Goal: Communication & Community: Answer question/provide support

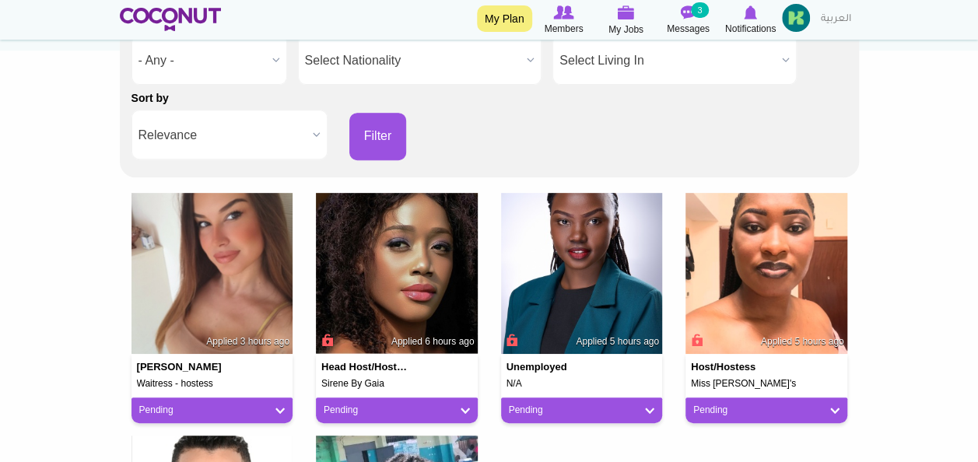
scroll to position [269, 0]
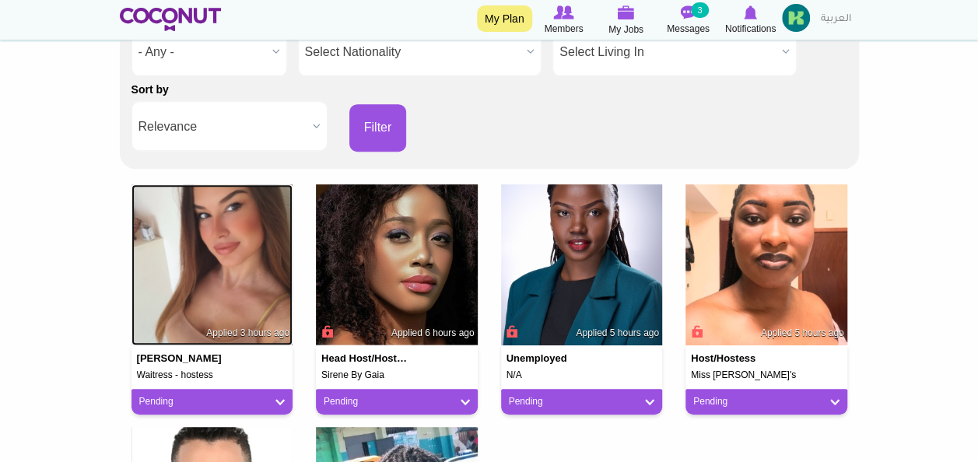
click at [235, 237] on img at bounding box center [213, 265] width 162 height 162
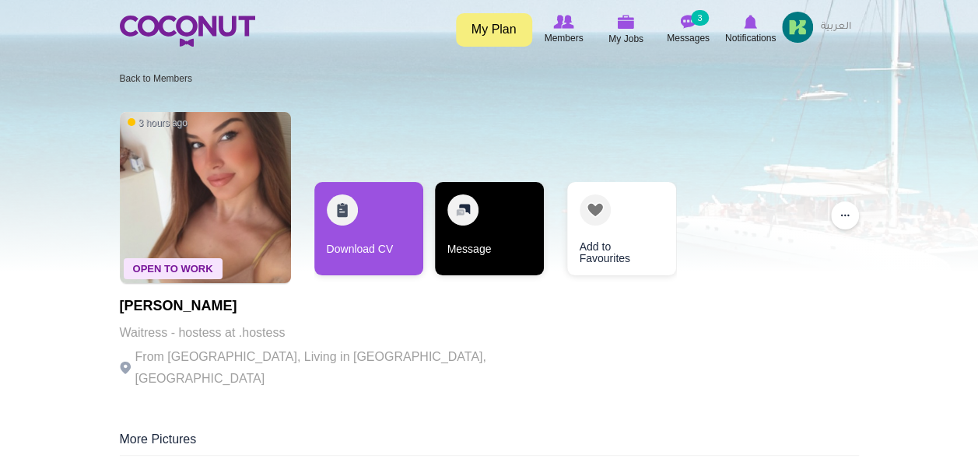
click at [469, 213] on link "Message" at bounding box center [489, 228] width 109 height 93
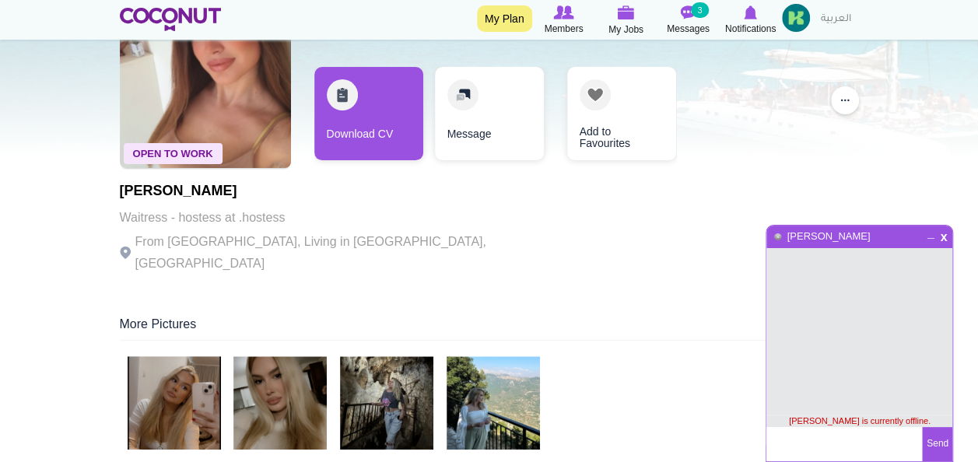
scroll to position [117, 0]
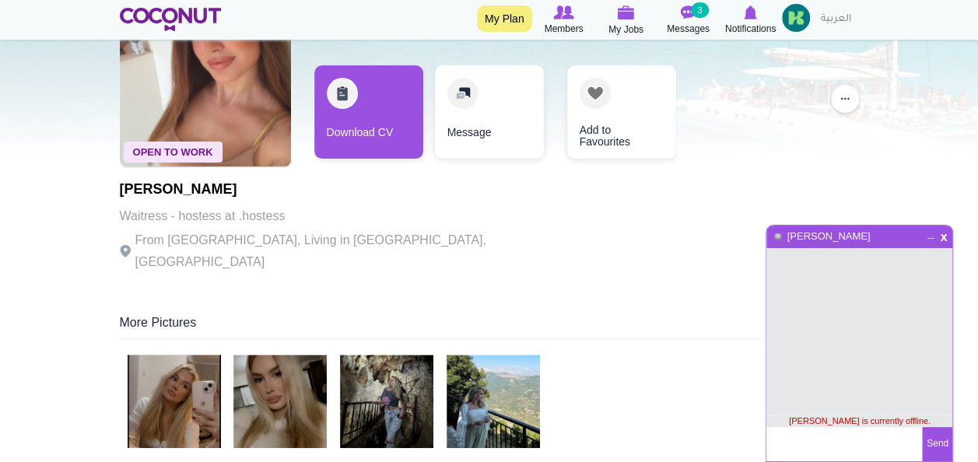
click at [806, 437] on textarea at bounding box center [845, 444] width 156 height 34
type textarea "Hi Zejka"
click at [933, 447] on button "Send" at bounding box center [937, 444] width 30 height 34
click at [845, 444] on textarea at bounding box center [845, 444] width 156 height 34
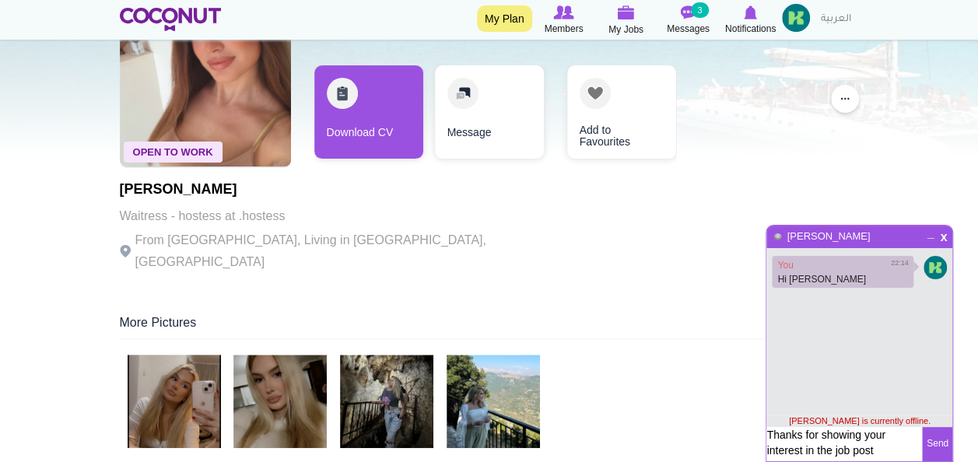
type textarea "Thanks for showing your interest in the job post"
click at [933, 434] on button "Send" at bounding box center [937, 444] width 30 height 34
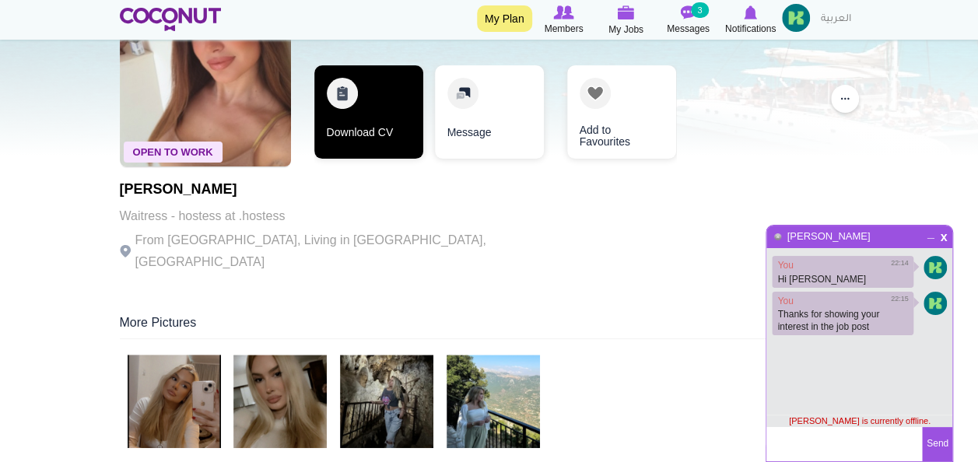
click at [382, 114] on link "Download CV" at bounding box center [368, 111] width 109 height 93
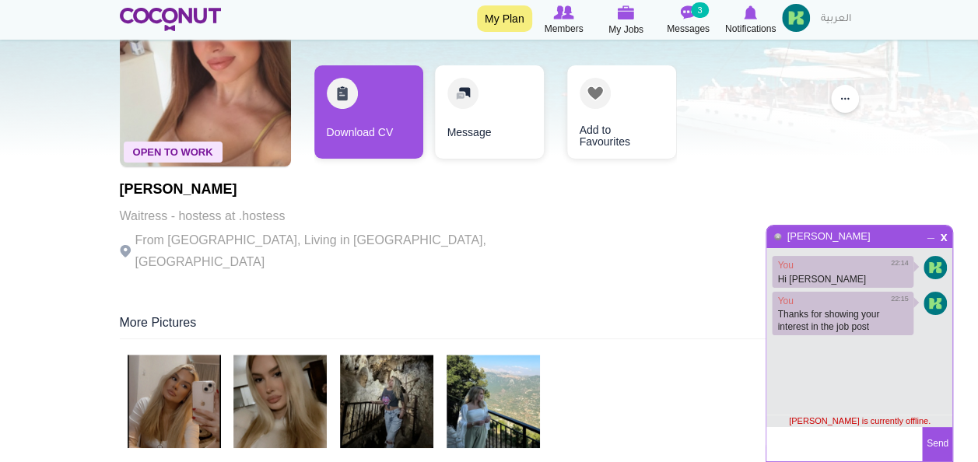
click at [503, 22] on link "My Plan" at bounding box center [504, 18] width 55 height 26
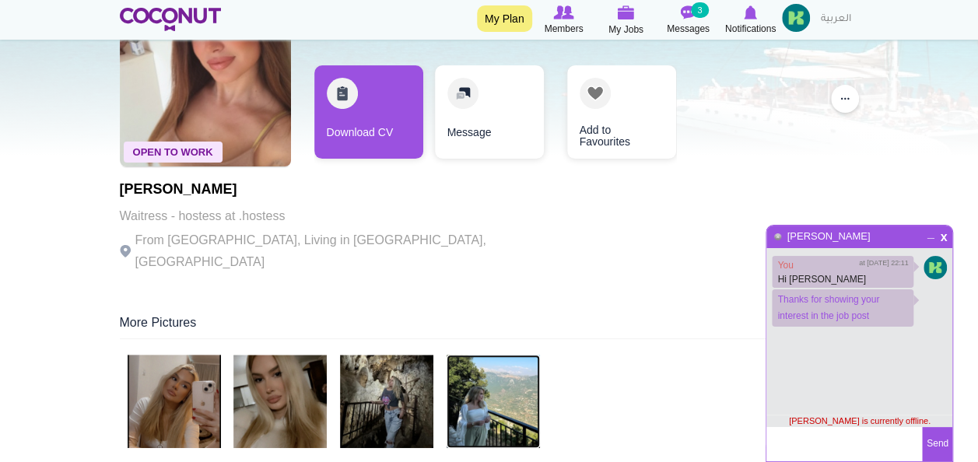
click at [480, 376] on img at bounding box center [493, 401] width 93 height 93
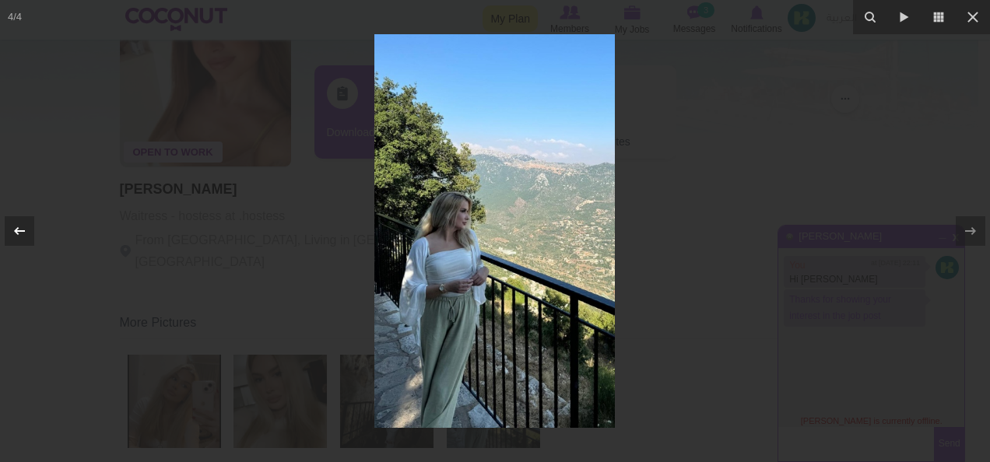
click at [19, 234] on icon at bounding box center [19, 231] width 19 height 19
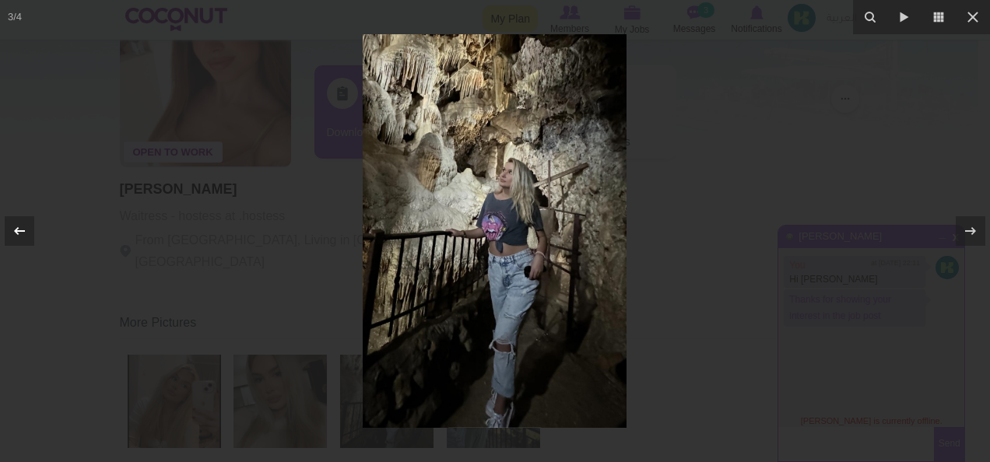
click at [19, 234] on icon at bounding box center [19, 231] width 19 height 19
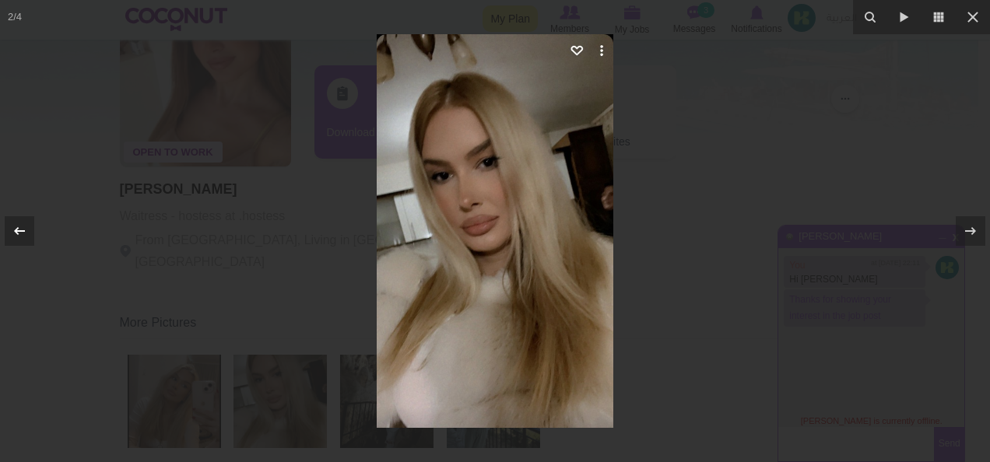
click at [19, 234] on icon at bounding box center [19, 231] width 19 height 19
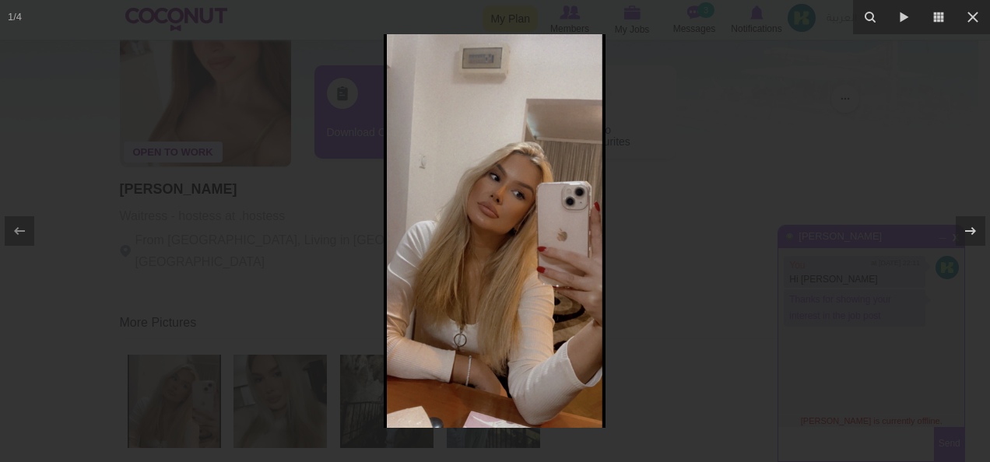
click at [510, 202] on img at bounding box center [495, 231] width 222 height 394
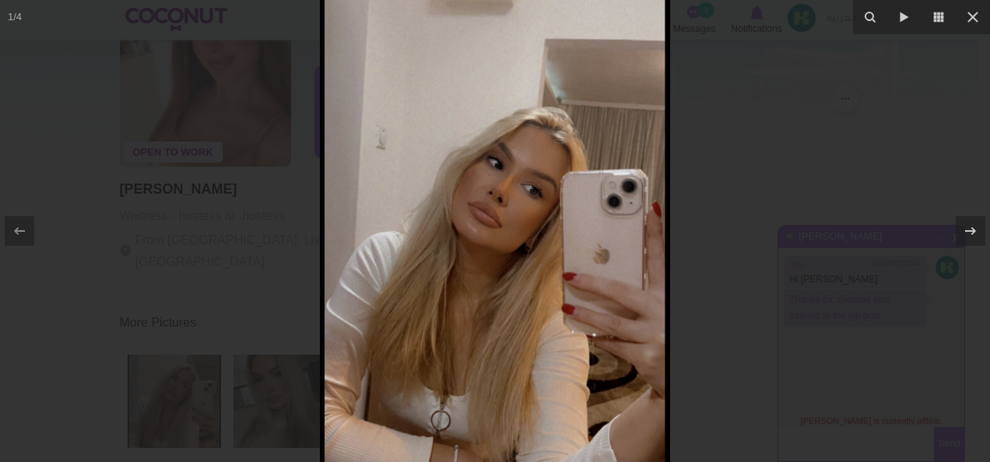
click at [510, 202] on img at bounding box center [495, 248] width 350 height 623
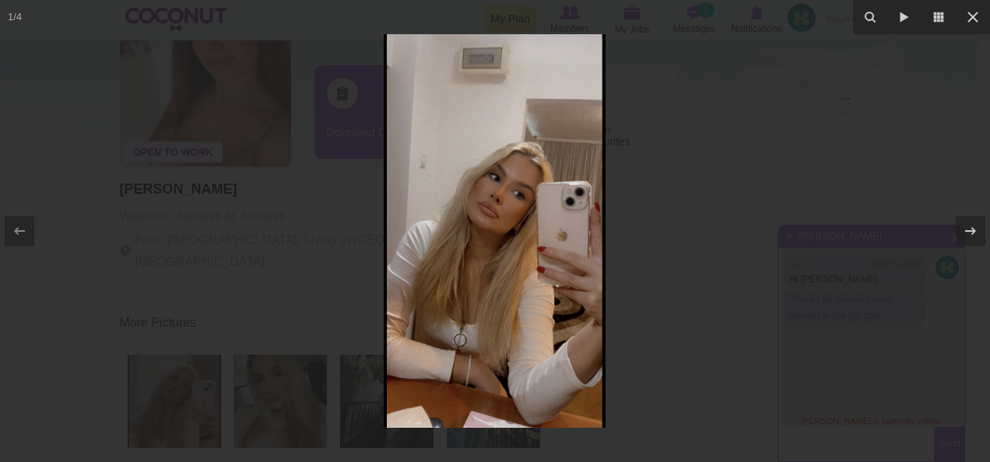
click at [510, 202] on img at bounding box center [495, 231] width 222 height 394
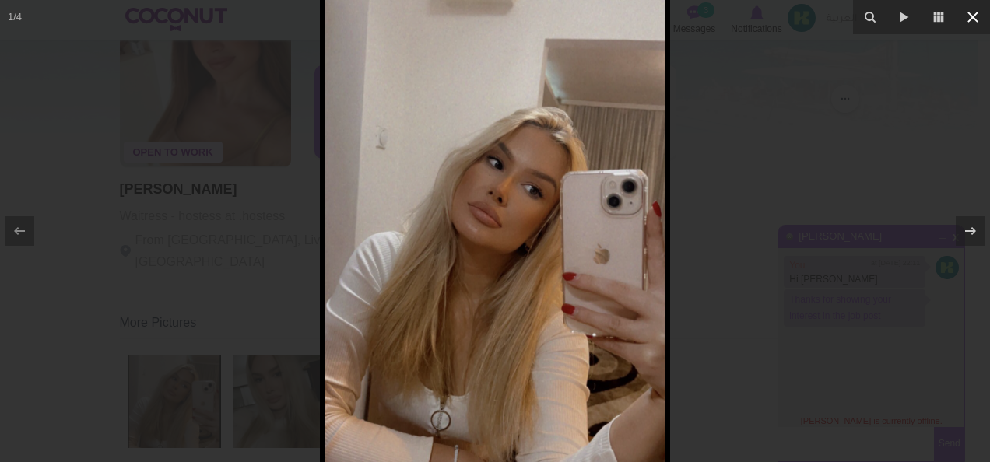
click at [970, 19] on icon at bounding box center [973, 17] width 11 height 11
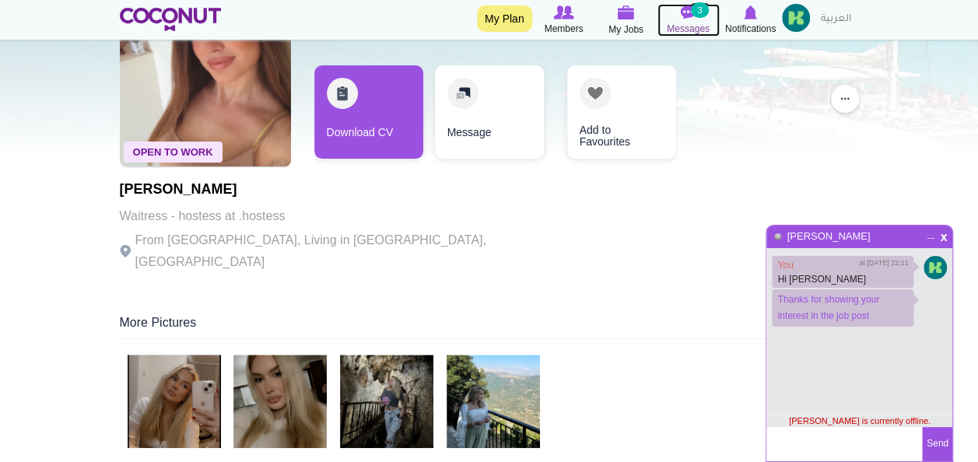
click at [687, 19] on img at bounding box center [689, 12] width 16 height 14
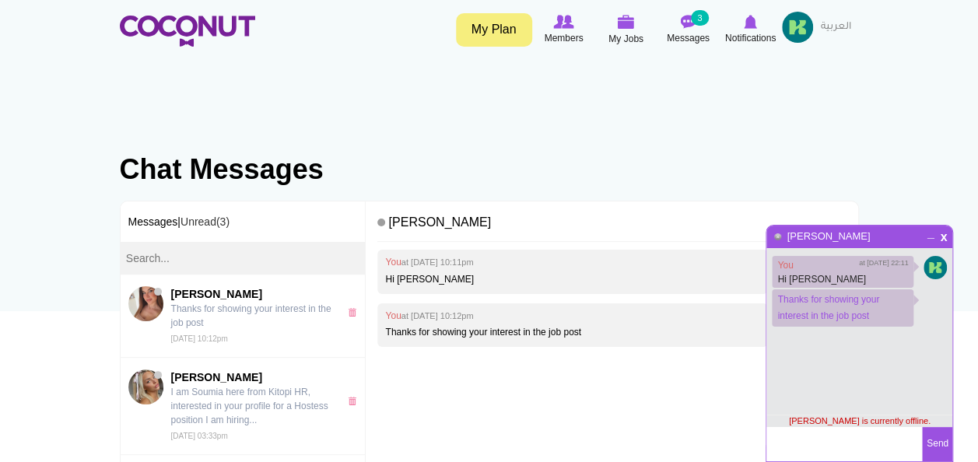
click at [978, 252] on html "Toggle navigation My Plan Members My Jobs Post a Job Messages 3 Notifications M…" at bounding box center [489, 412] width 978 height 824
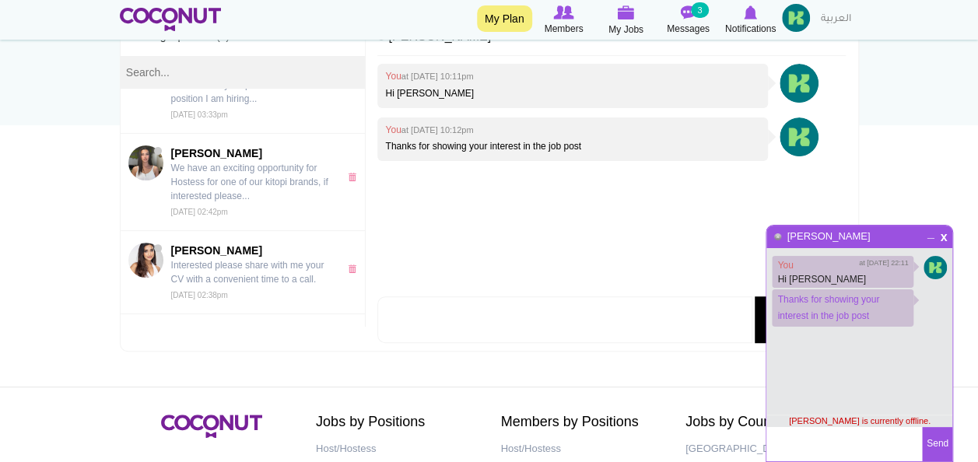
scroll to position [79, 0]
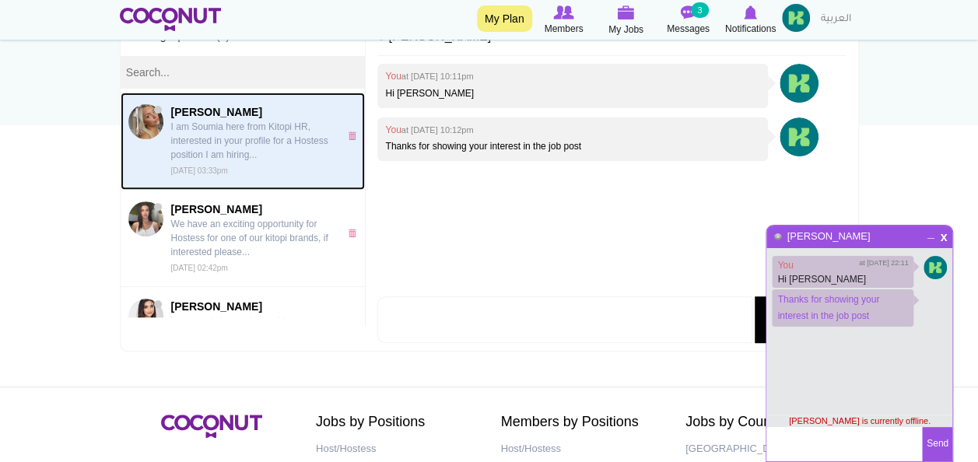
click at [213, 114] on span "Justina Judyte" at bounding box center [251, 112] width 160 height 16
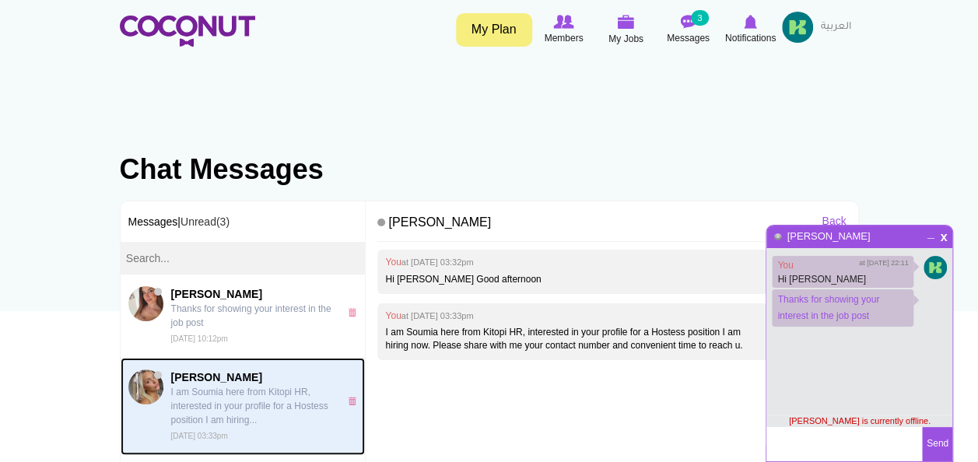
click at [214, 377] on span "[PERSON_NAME]" at bounding box center [251, 378] width 160 height 16
click at [149, 388] on img at bounding box center [145, 387] width 35 height 35
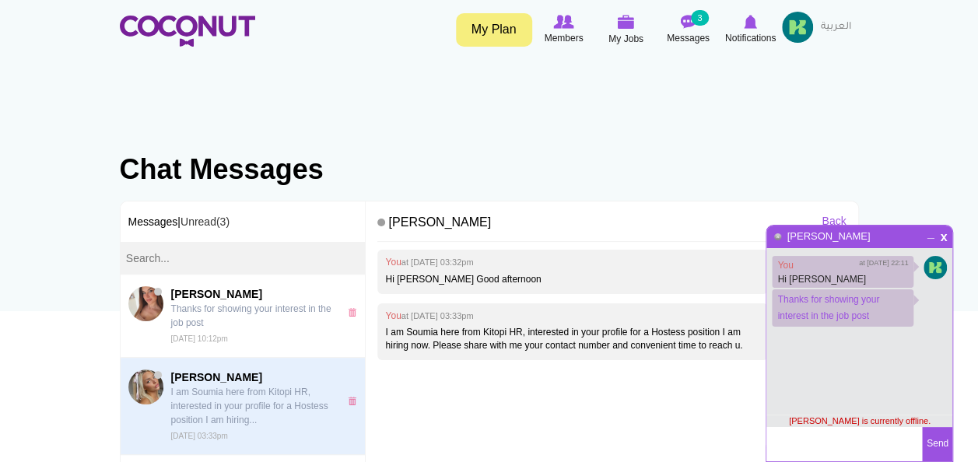
click at [367, 367] on html "Toggle navigation My Plan Members My Jobs Post a Job Messages 3 Notifications M…" at bounding box center [489, 412] width 978 height 824
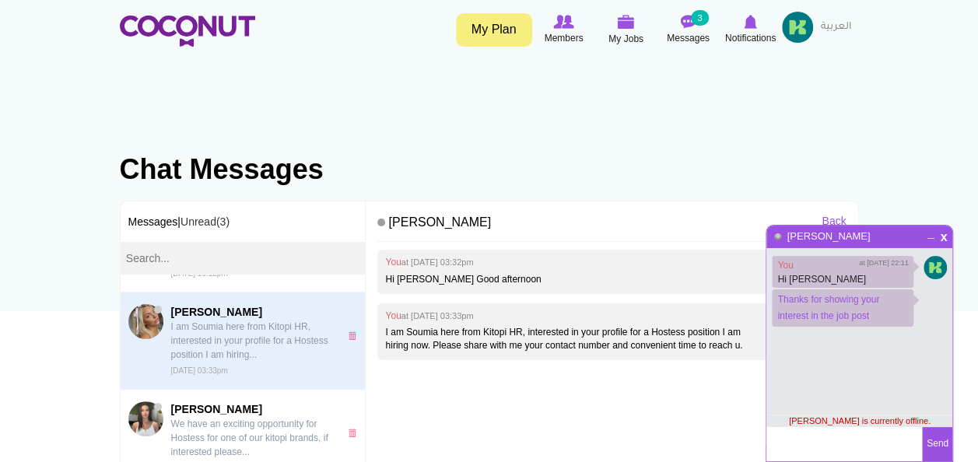
scroll to position [51, 0]
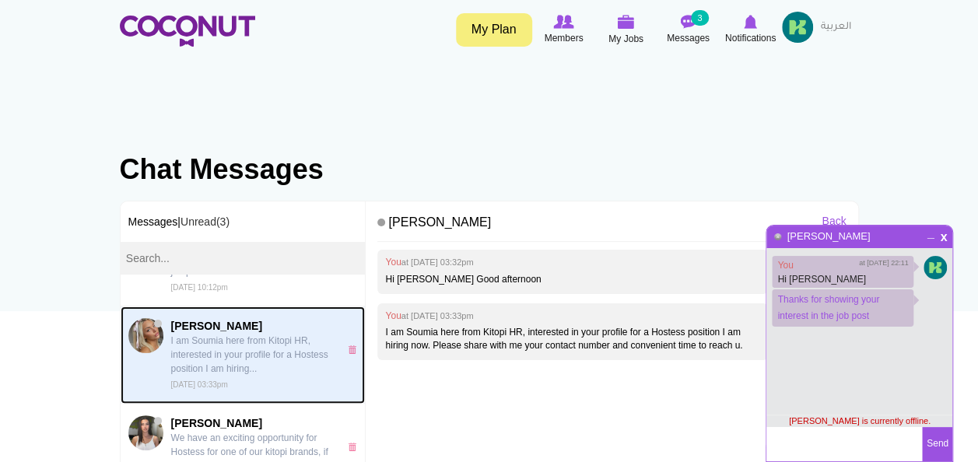
click at [241, 332] on span "[PERSON_NAME]" at bounding box center [251, 326] width 160 height 16
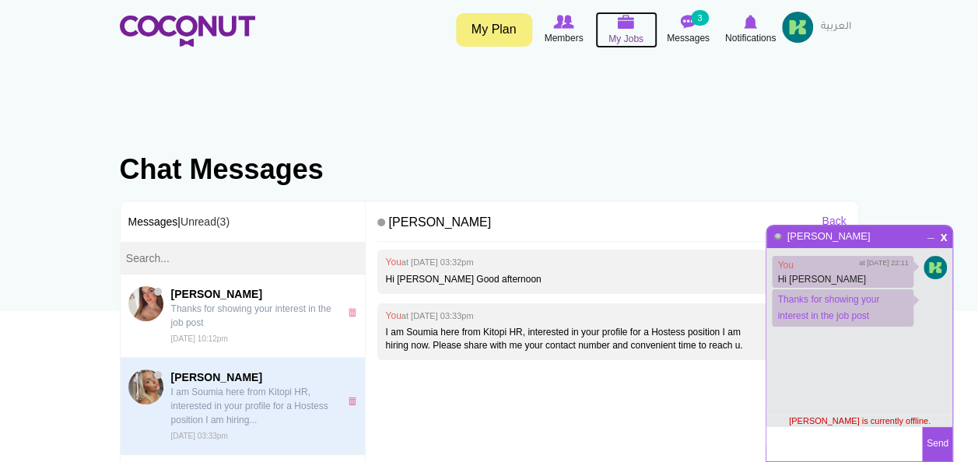
click at [632, 26] on img at bounding box center [626, 22] width 17 height 14
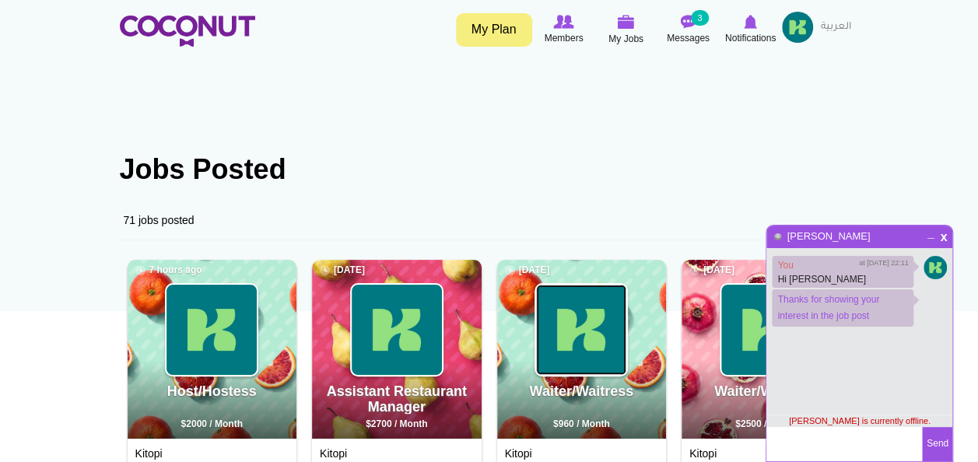
click at [574, 336] on img at bounding box center [581, 330] width 90 height 90
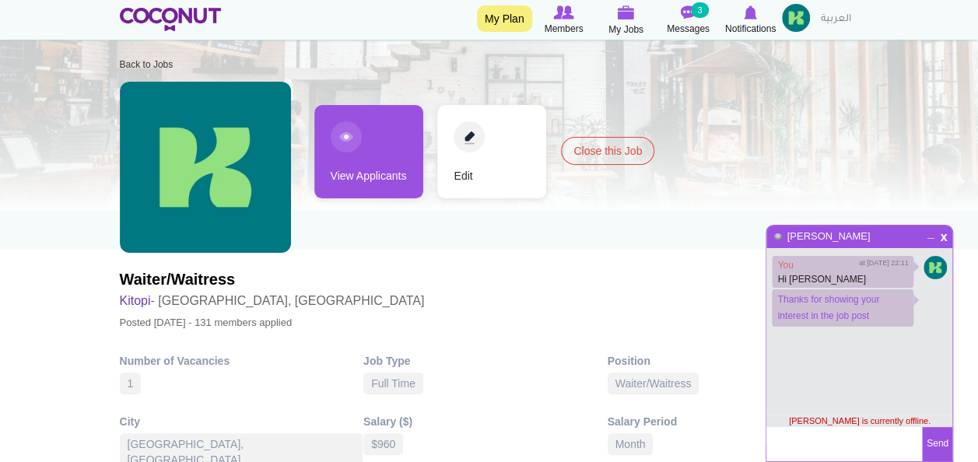
scroll to position [54, 0]
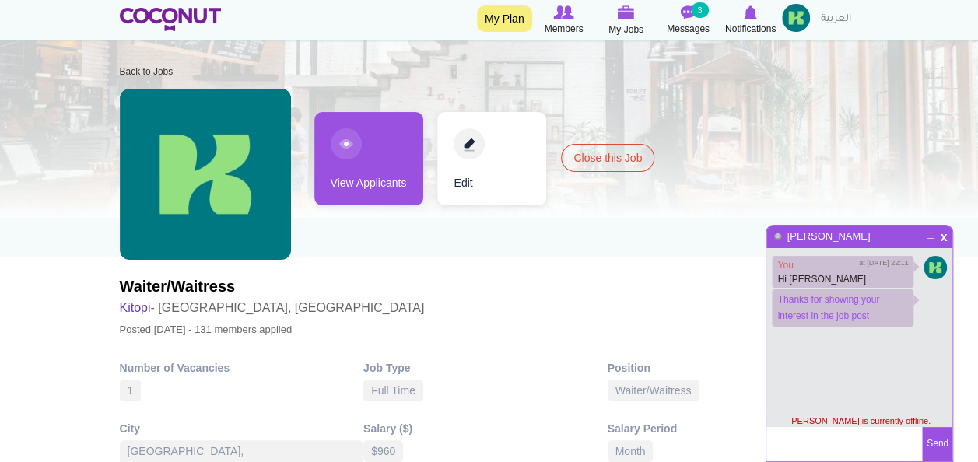
click at [374, 147] on link "View Applicants" at bounding box center [368, 158] width 109 height 93
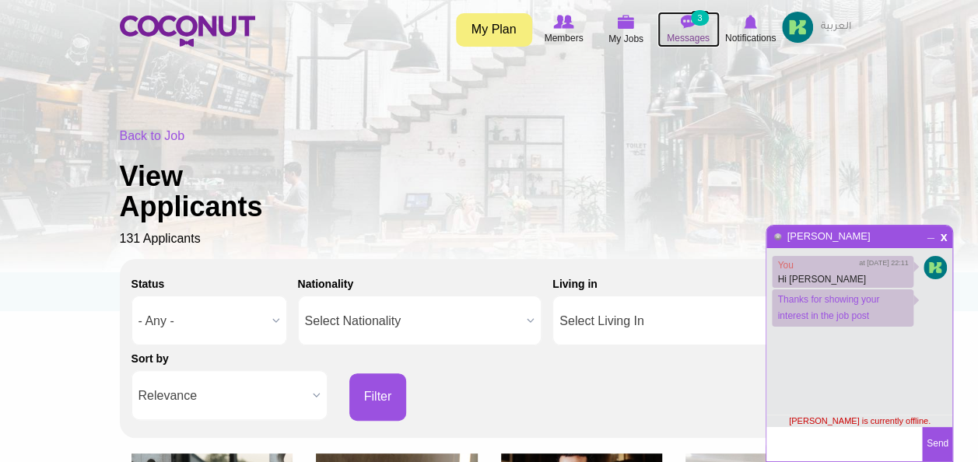
click at [687, 19] on img at bounding box center [689, 22] width 16 height 14
